Goal: Communication & Community: Participate in discussion

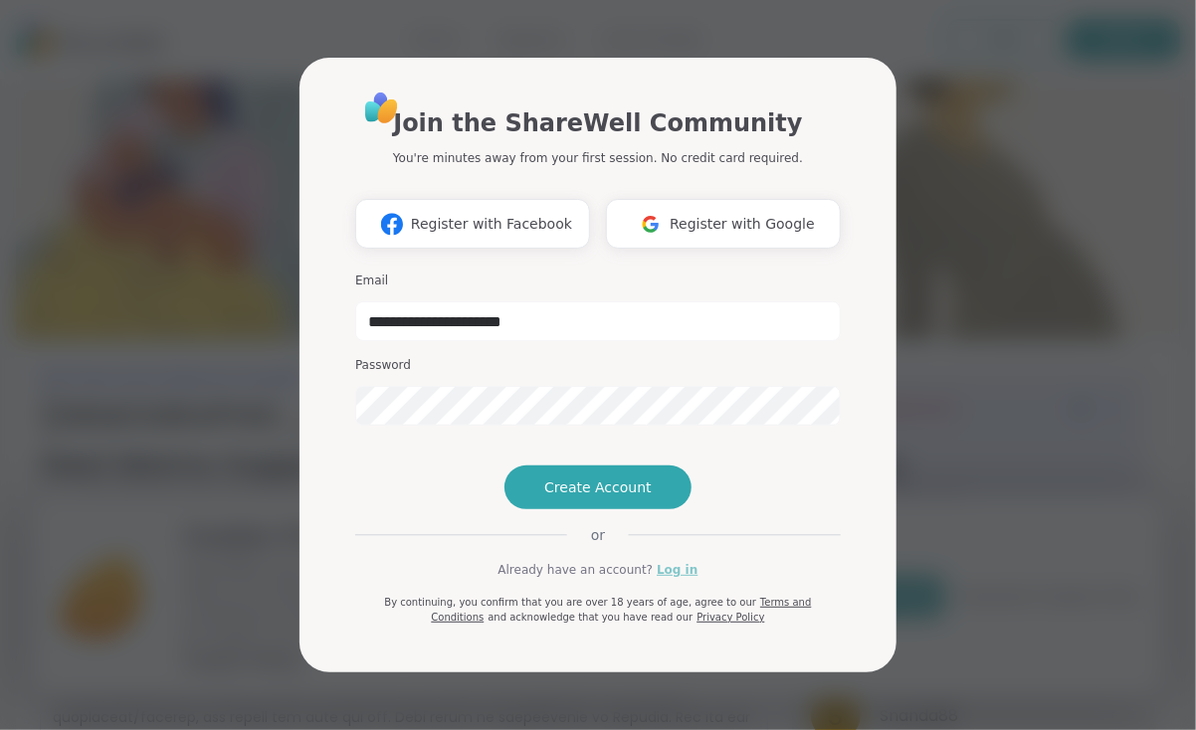
type input "**********"
click at [678, 572] on link "Log in" at bounding box center [677, 570] width 41 height 18
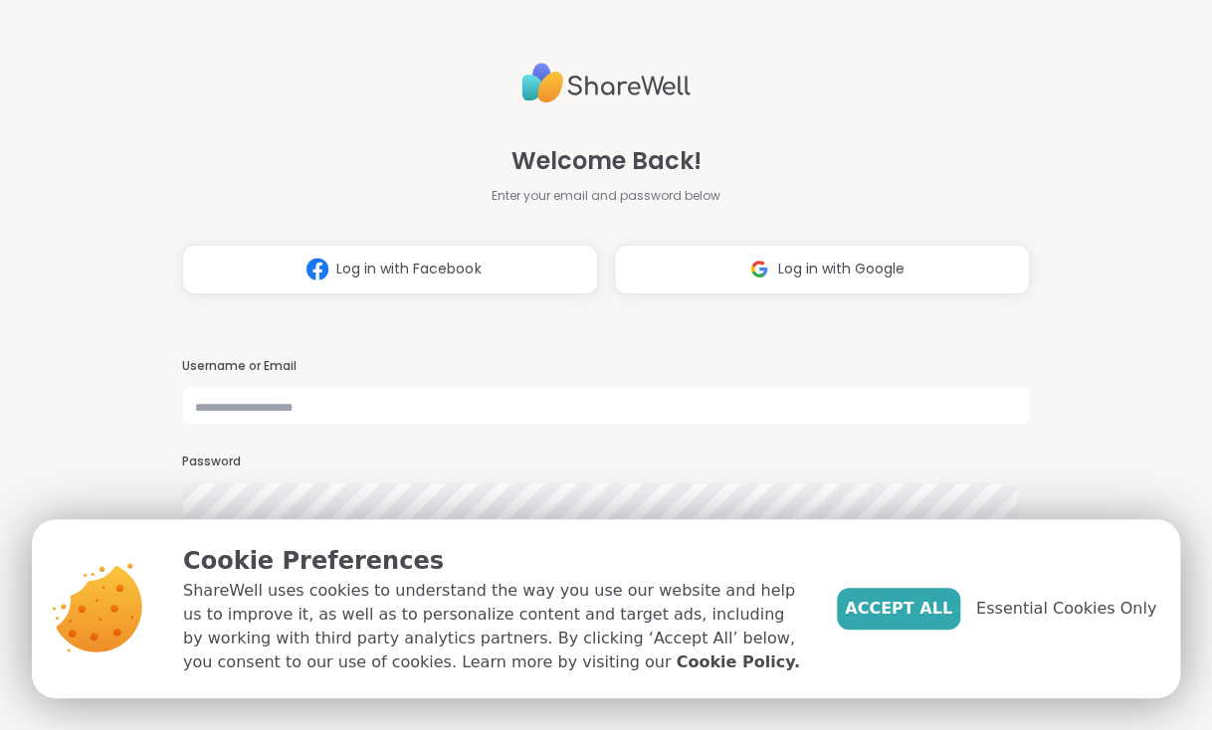
click at [1008, 611] on span "Essential Cookies Only" at bounding box center [1066, 609] width 180 height 24
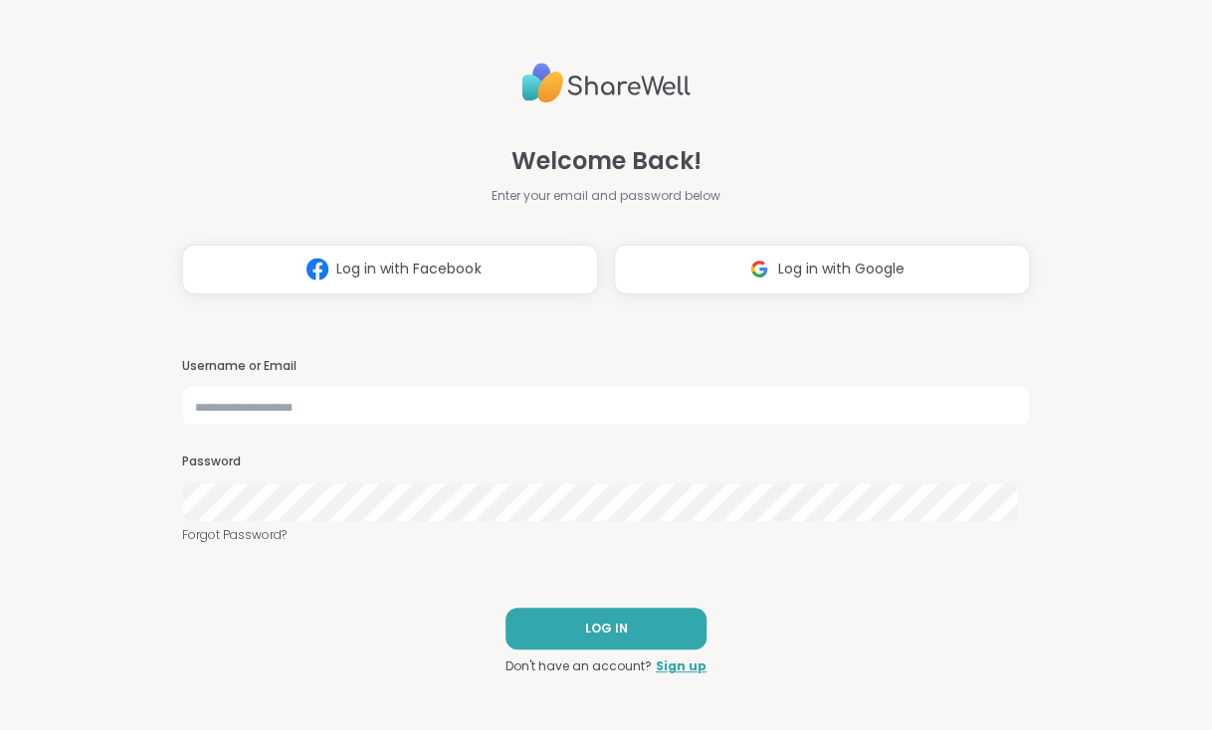
drag, startPoint x: 895, startPoint y: 623, endPoint x: 1012, endPoint y: 432, distance: 224.3
click at [1012, 432] on div "Username or Email Password Forgot Password?" at bounding box center [606, 451] width 849 height 187
click at [679, 432] on div "Username or Email Password Forgot Password?" at bounding box center [606, 451] width 849 height 187
drag, startPoint x: 685, startPoint y: 414, endPoint x: 575, endPoint y: 419, distance: 109.6
click at [575, 419] on input "text" at bounding box center [606, 406] width 849 height 40
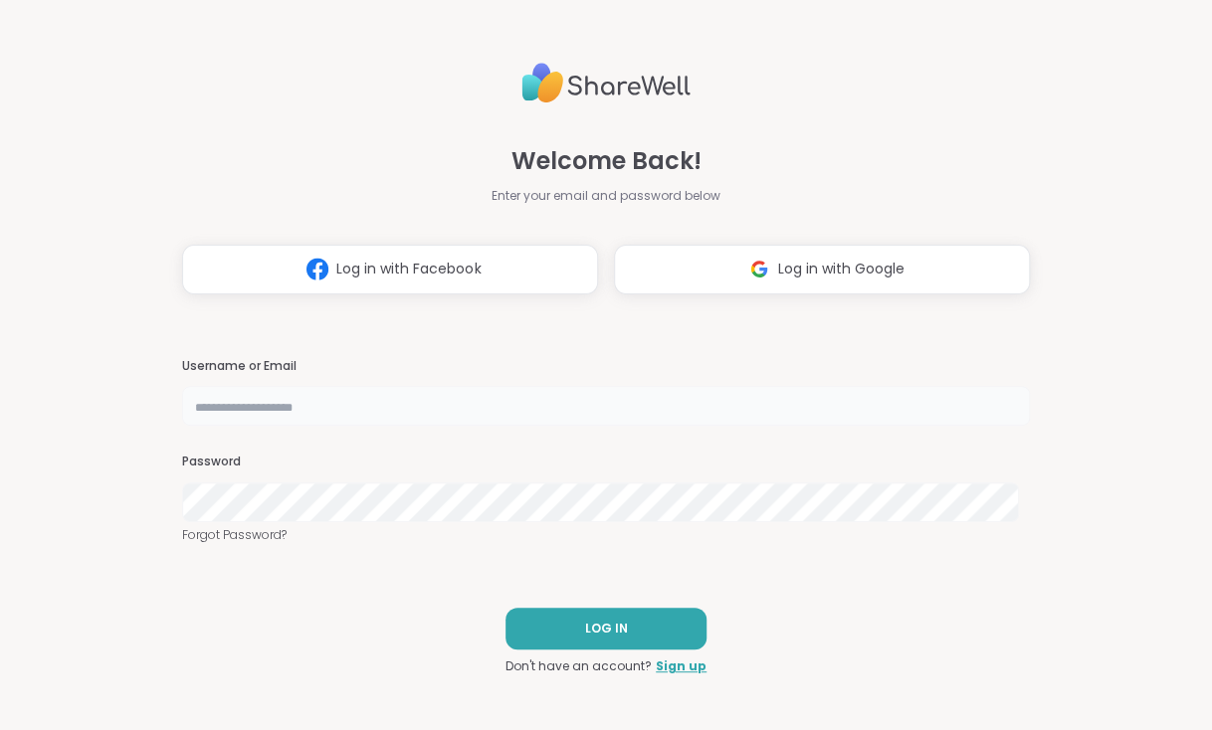
click at [581, 408] on input "text" at bounding box center [606, 406] width 849 height 40
type input "*"
click at [581, 408] on input "text" at bounding box center [606, 406] width 849 height 40
click at [909, 260] on button "Log in with Google" at bounding box center [822, 270] width 416 height 50
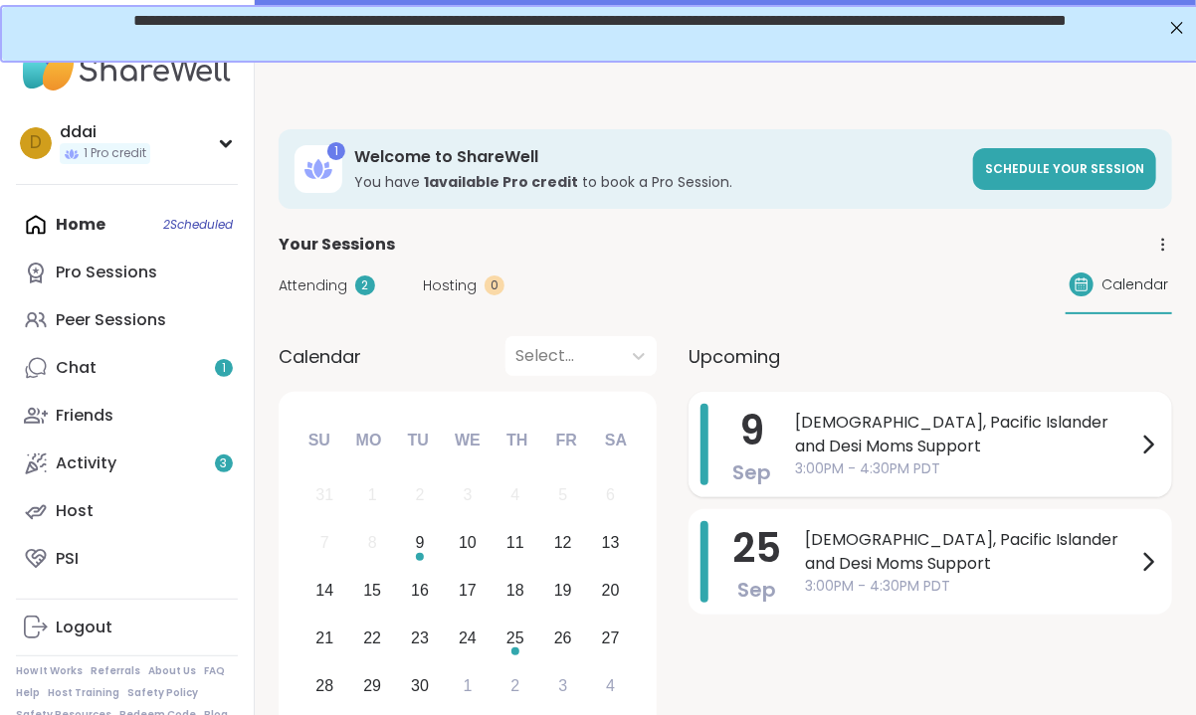
click at [850, 429] on span "[DEMOGRAPHIC_DATA], Pacific Islander and Desi Moms Support" at bounding box center [965, 435] width 341 height 48
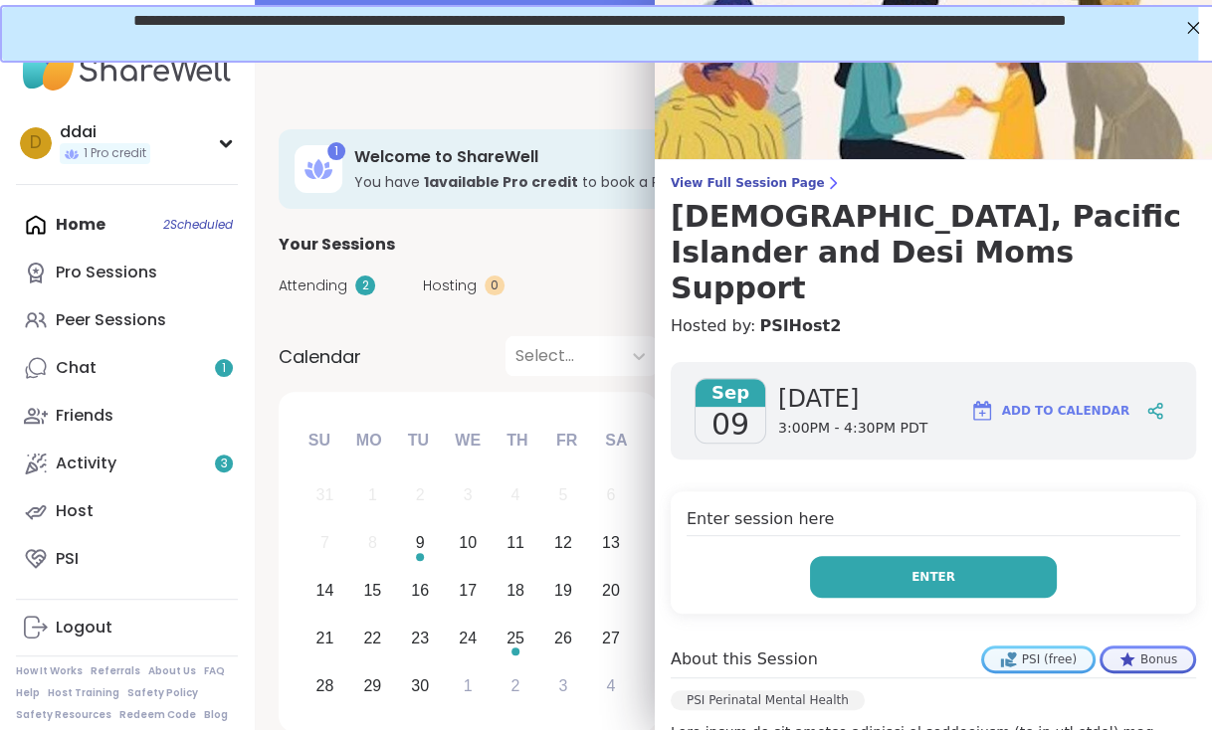
click at [914, 568] on span "Enter" at bounding box center [933, 577] width 44 height 18
